Goal: Task Accomplishment & Management: Use online tool/utility

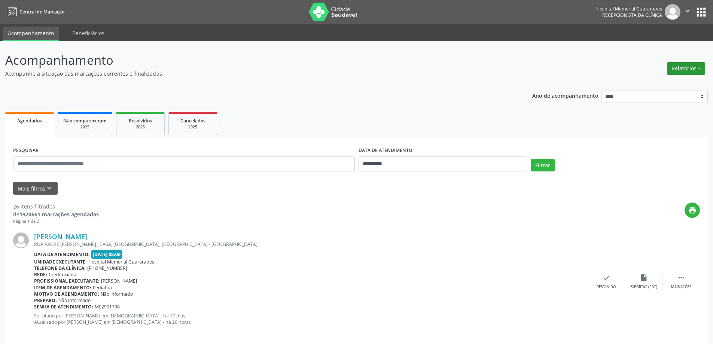
click at [692, 70] on button "Relatórios" at bounding box center [686, 68] width 38 height 13
click at [666, 87] on link "Agendamentos" at bounding box center [665, 84] width 80 height 10
select select "*"
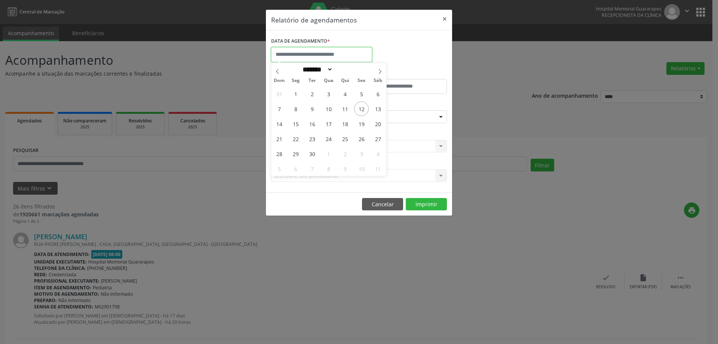
click at [339, 52] on input "text" at bounding box center [321, 54] width 101 height 15
click at [293, 125] on span "15" at bounding box center [296, 123] width 15 height 15
type input "**********"
click at [294, 125] on span "15" at bounding box center [296, 123] width 15 height 15
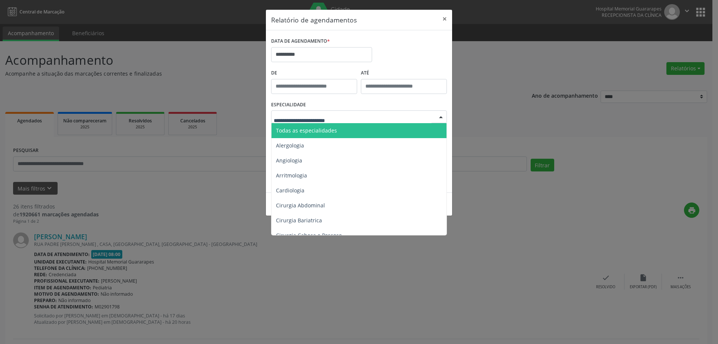
click at [299, 128] on span "Todas as especialidades" at bounding box center [306, 130] width 61 height 7
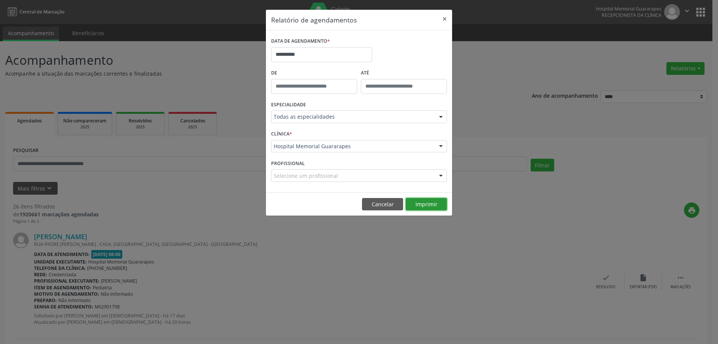
click at [431, 204] on button "Imprimir" at bounding box center [426, 204] width 41 height 13
